Goal: Communication & Community: Answer question/provide support

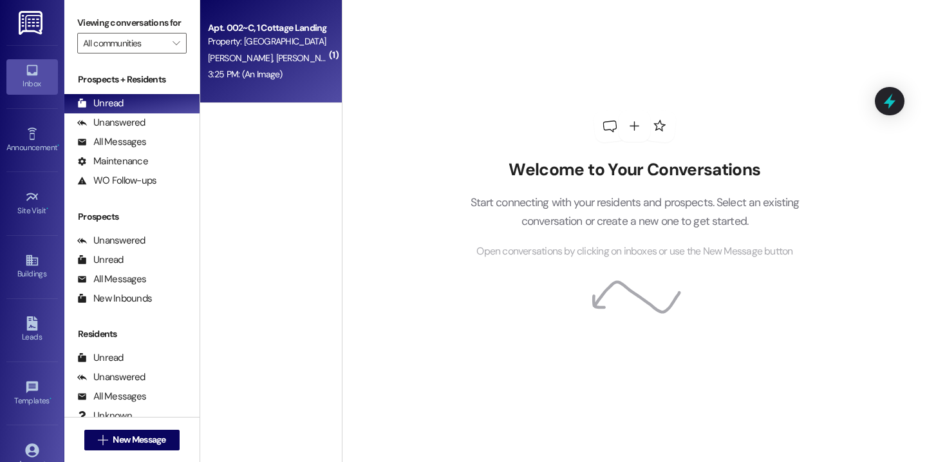
click at [233, 65] on div "[PERSON_NAME] [PERSON_NAME] [PERSON_NAME] Iii [PERSON_NAME]" at bounding box center [268, 58] width 122 height 16
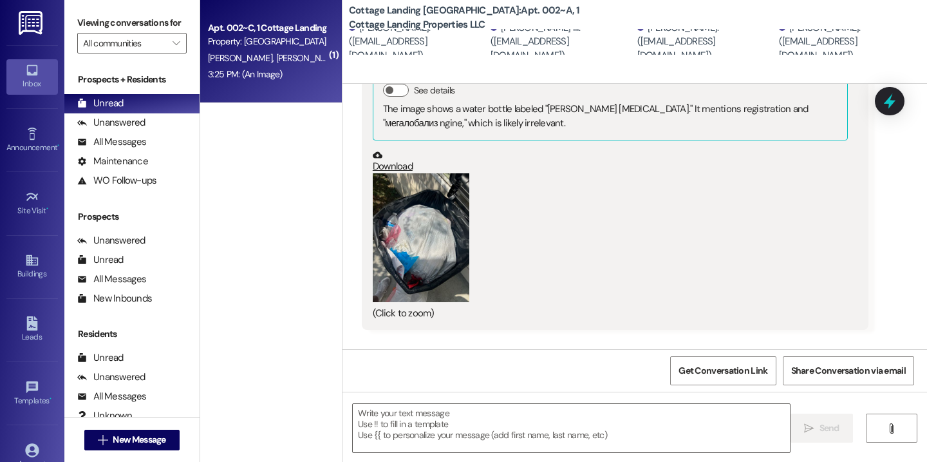
scroll to position [1147, 0]
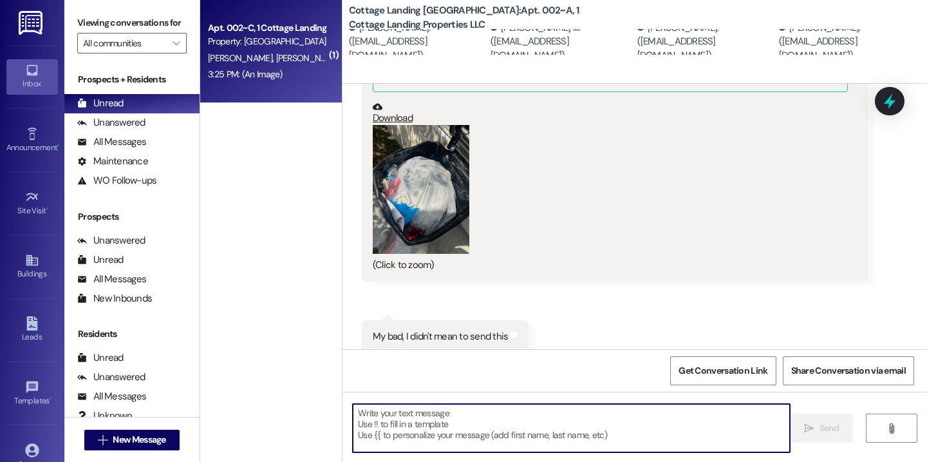
click at [475, 419] on textarea at bounding box center [571, 428] width 437 height 48
type textarea "o"
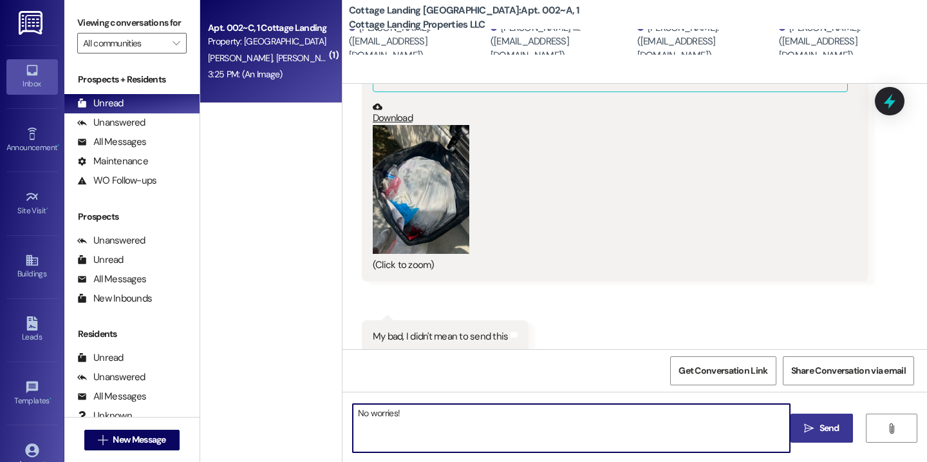
type textarea "No worries!"
click at [795, 422] on button " Send" at bounding box center [822, 427] width 62 height 29
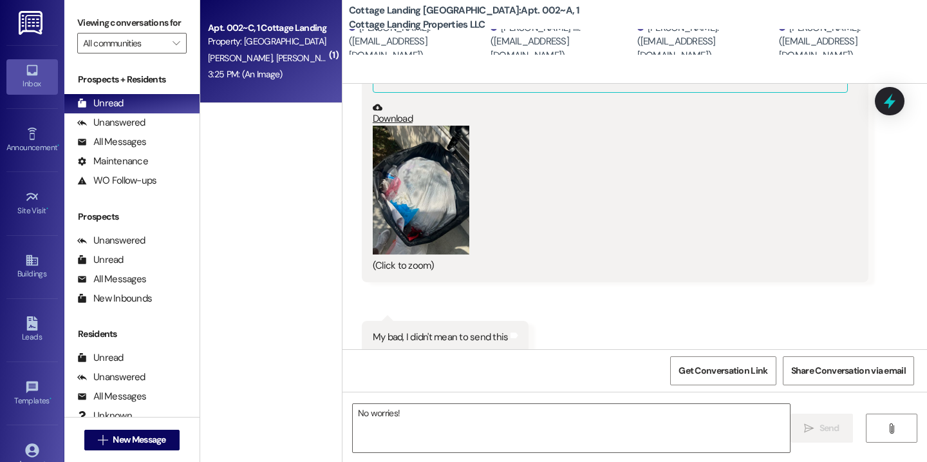
scroll to position [1237, 0]
